Goal: Task Accomplishment & Management: Use online tool/utility

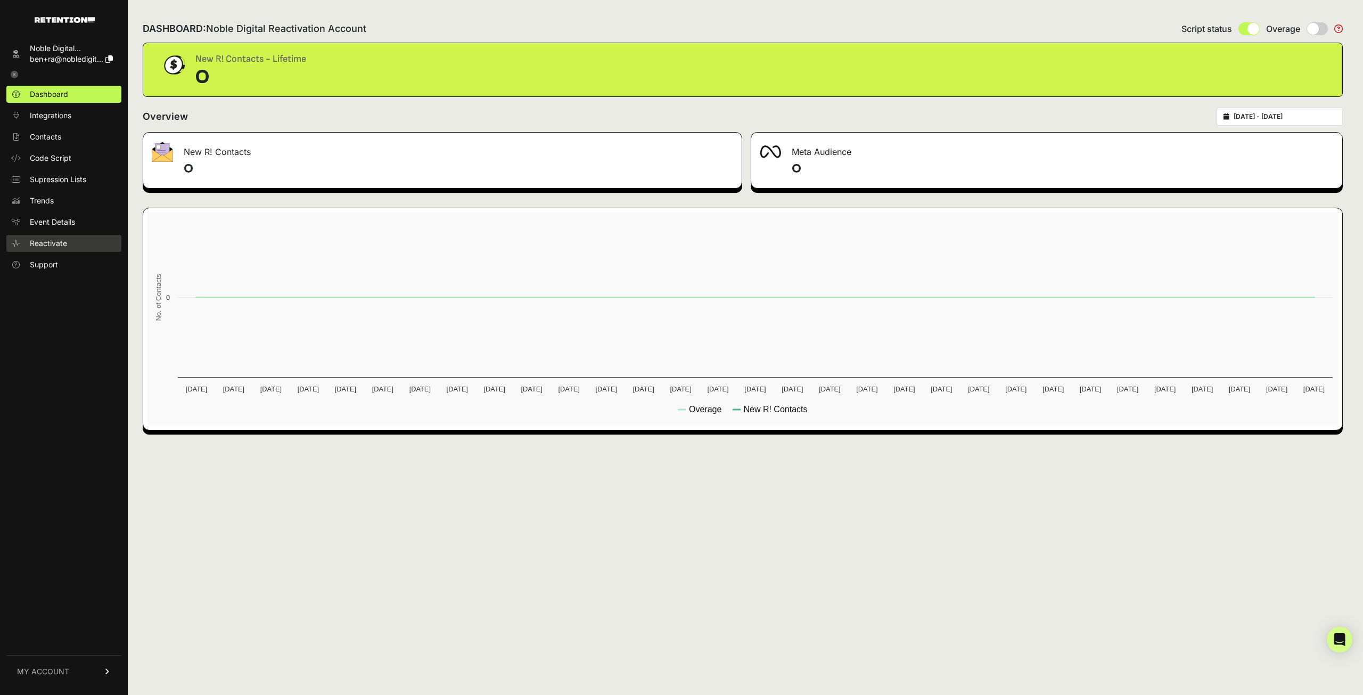
click at [76, 246] on link "Reactivate" at bounding box center [63, 243] width 115 height 17
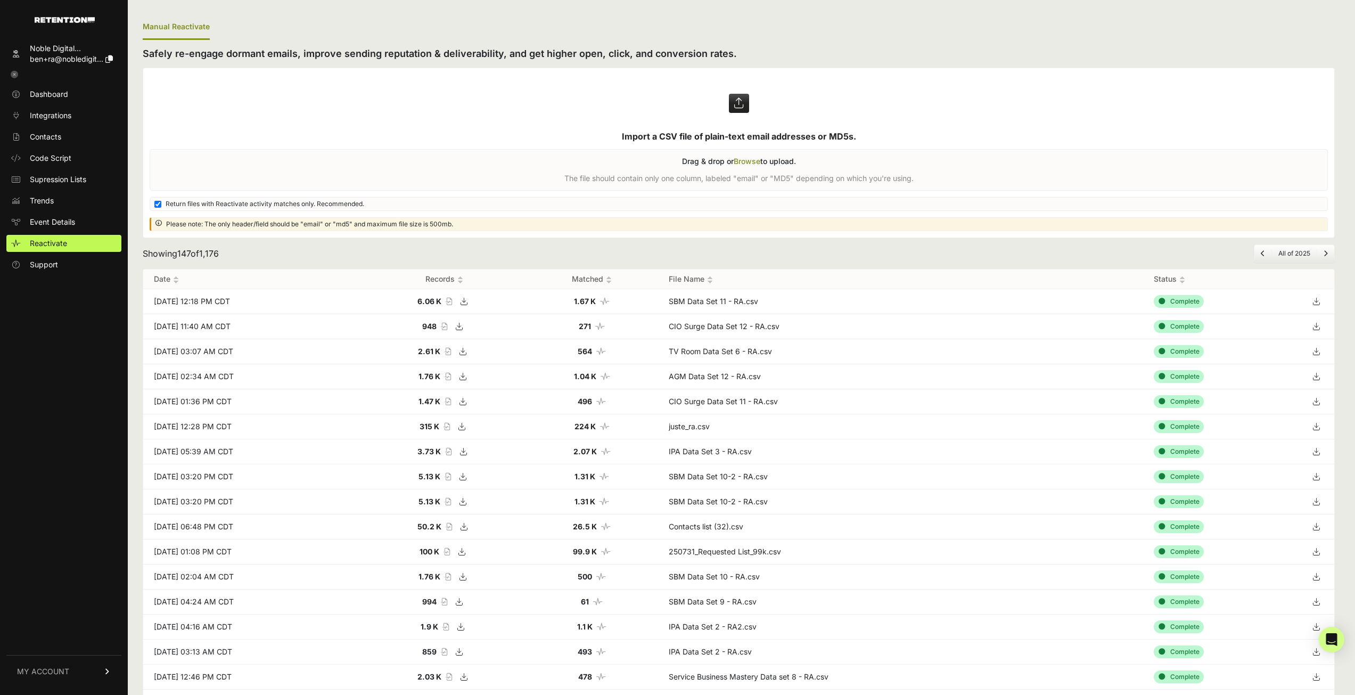
click at [846, 122] on label at bounding box center [738, 152] width 1191 height 169
click at [0, 0] on input "file" at bounding box center [0, 0] width 0 height 0
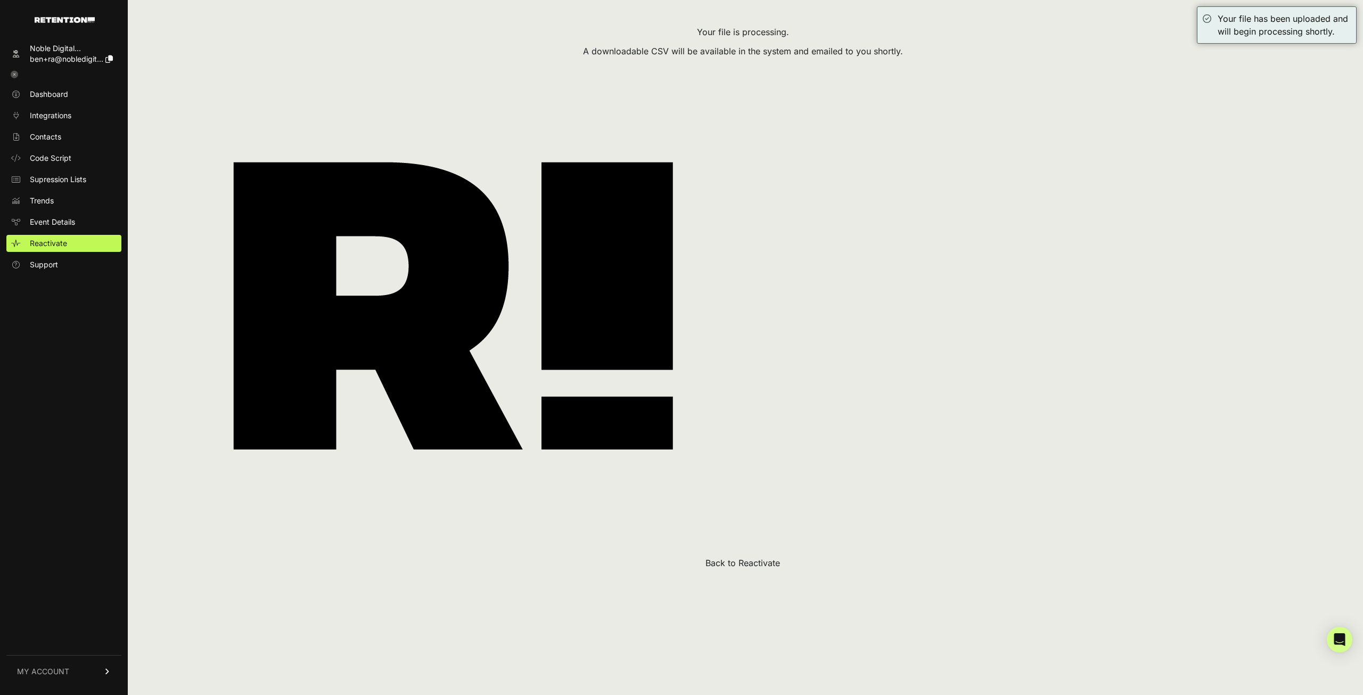
click at [746, 558] on button "Back to Reactivate" at bounding box center [743, 563] width 75 height 13
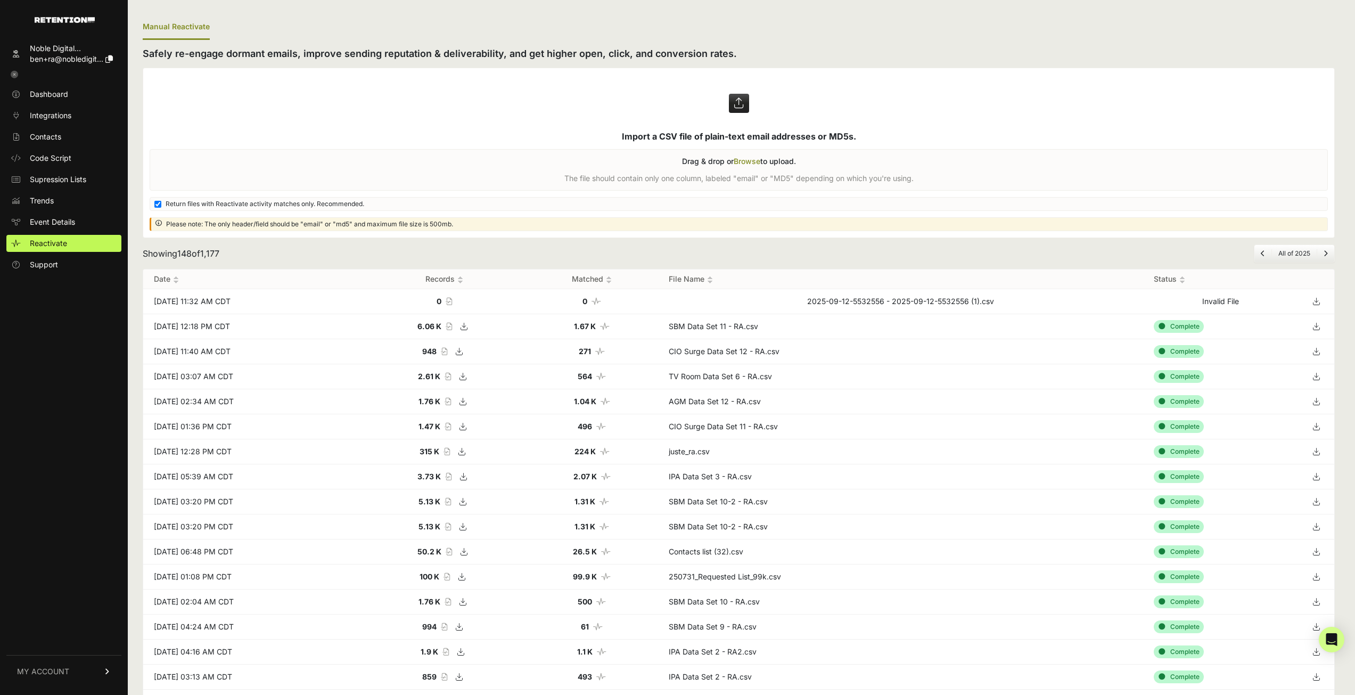
click at [866, 253] on div "Showing 148 of 1,177 All of 2025" at bounding box center [739, 253] width 1192 height 18
click at [660, 118] on label at bounding box center [738, 152] width 1191 height 169
click at [0, 0] on input "file" at bounding box center [0, 0] width 0 height 0
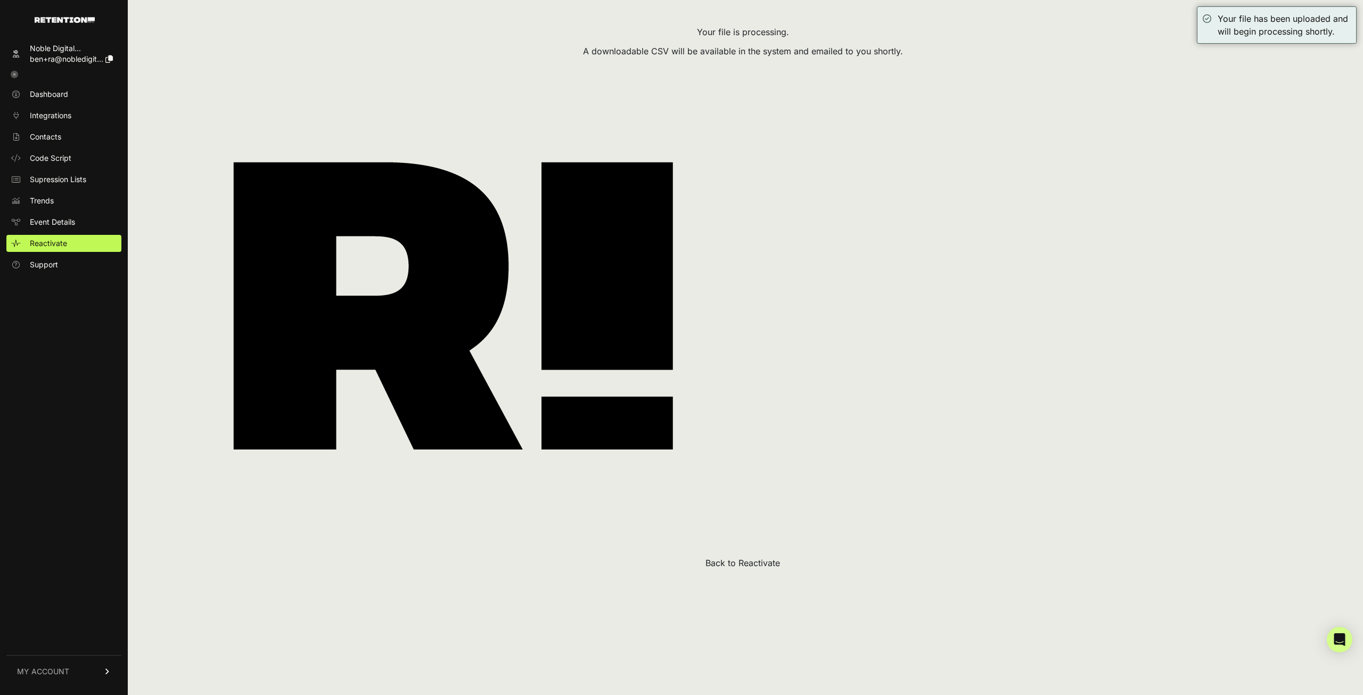
click at [760, 560] on button "Back to Reactivate" at bounding box center [743, 563] width 75 height 13
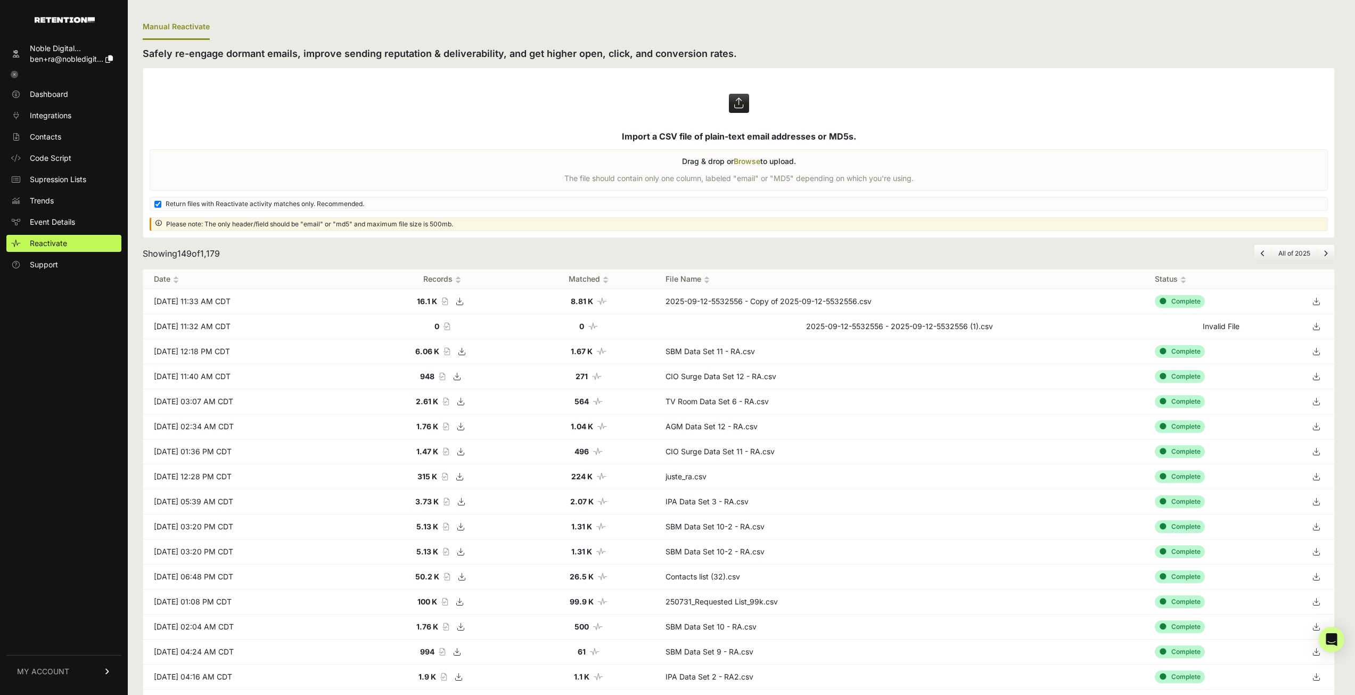
click at [1322, 306] on icon at bounding box center [1316, 301] width 15 height 16
click at [815, 29] on ul "Manual Reactivate" at bounding box center [739, 27] width 1192 height 25
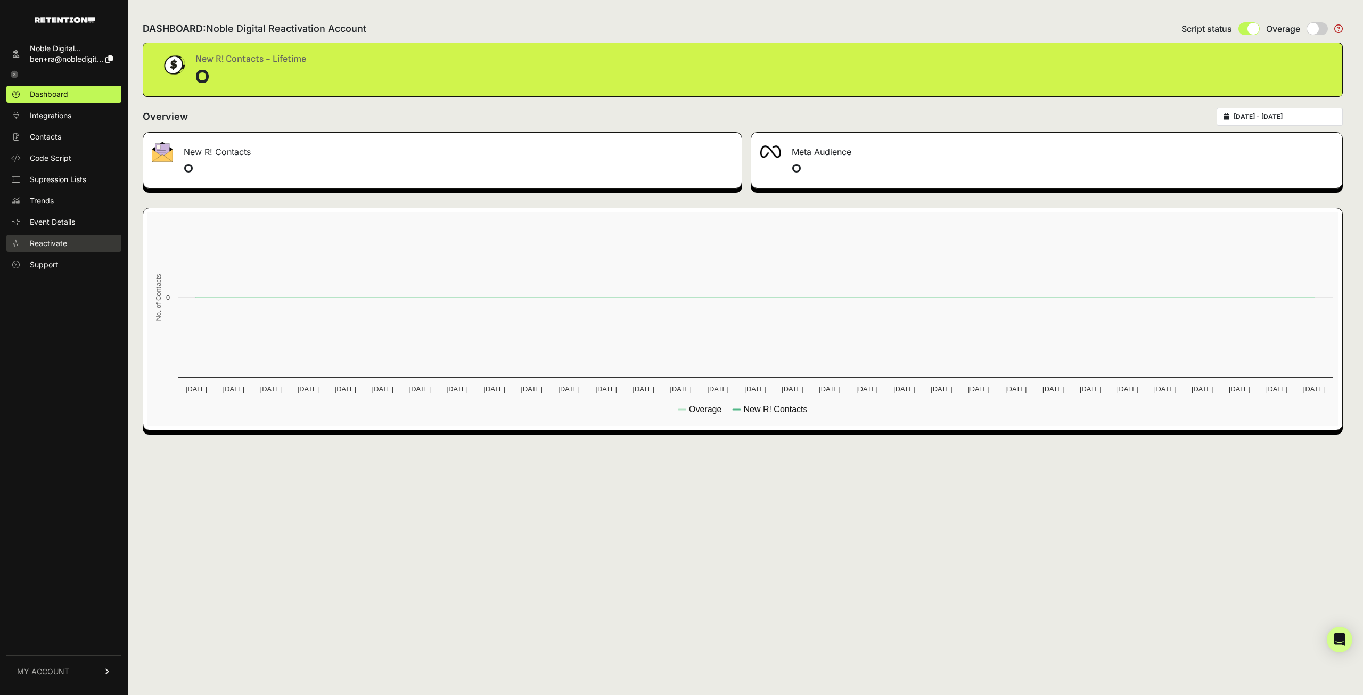
click at [95, 241] on link "Reactivate" at bounding box center [63, 243] width 115 height 17
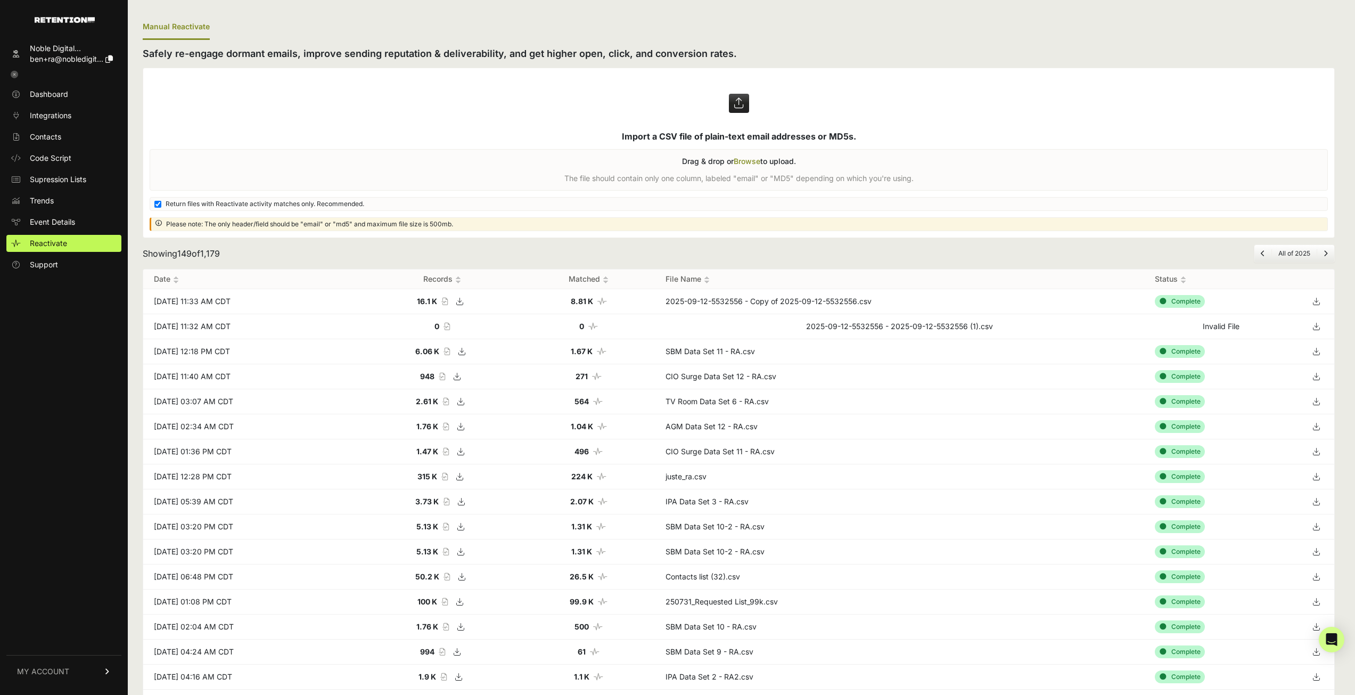
click at [188, 202] on span "Return files with Reactivate activity matches only. Recommended." at bounding box center [265, 204] width 199 height 9
click at [161, 202] on input "Return files with Reactivate activity matches only. Recommended." at bounding box center [157, 204] width 7 height 7
checkbox input "false"
click at [780, 112] on label at bounding box center [738, 152] width 1191 height 169
click at [0, 0] on input "file" at bounding box center [0, 0] width 0 height 0
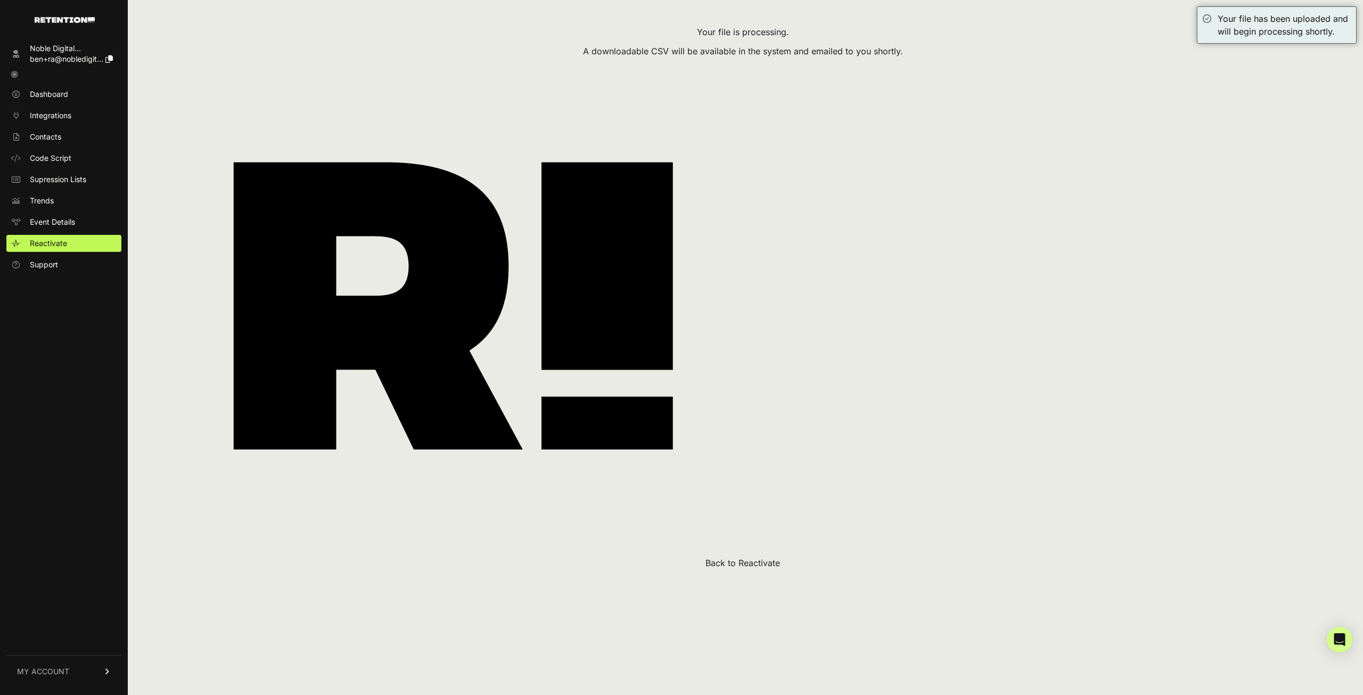
drag, startPoint x: 755, startPoint y: 561, endPoint x: 725, endPoint y: 553, distance: 30.2
click at [755, 561] on button "Back to Reactivate" at bounding box center [743, 563] width 75 height 13
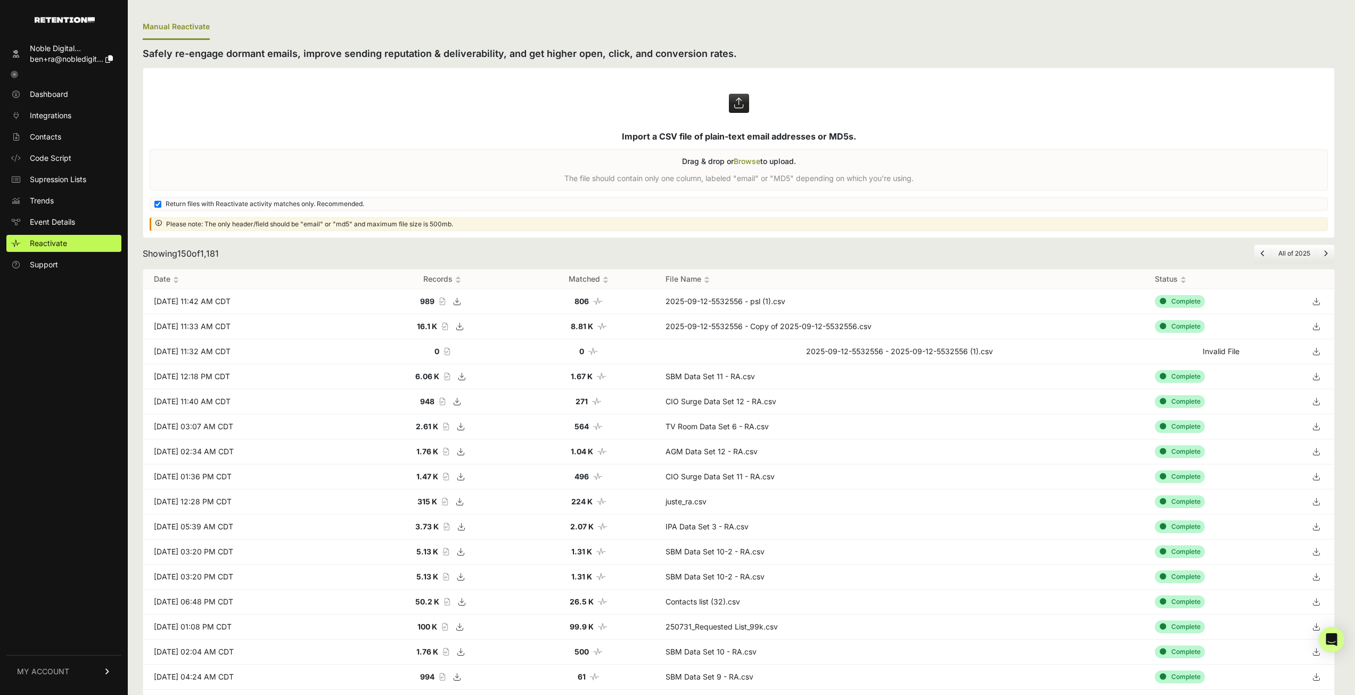
click at [1320, 298] on icon at bounding box center [1316, 301] width 15 height 16
